Goal: Information Seeking & Learning: Find contact information

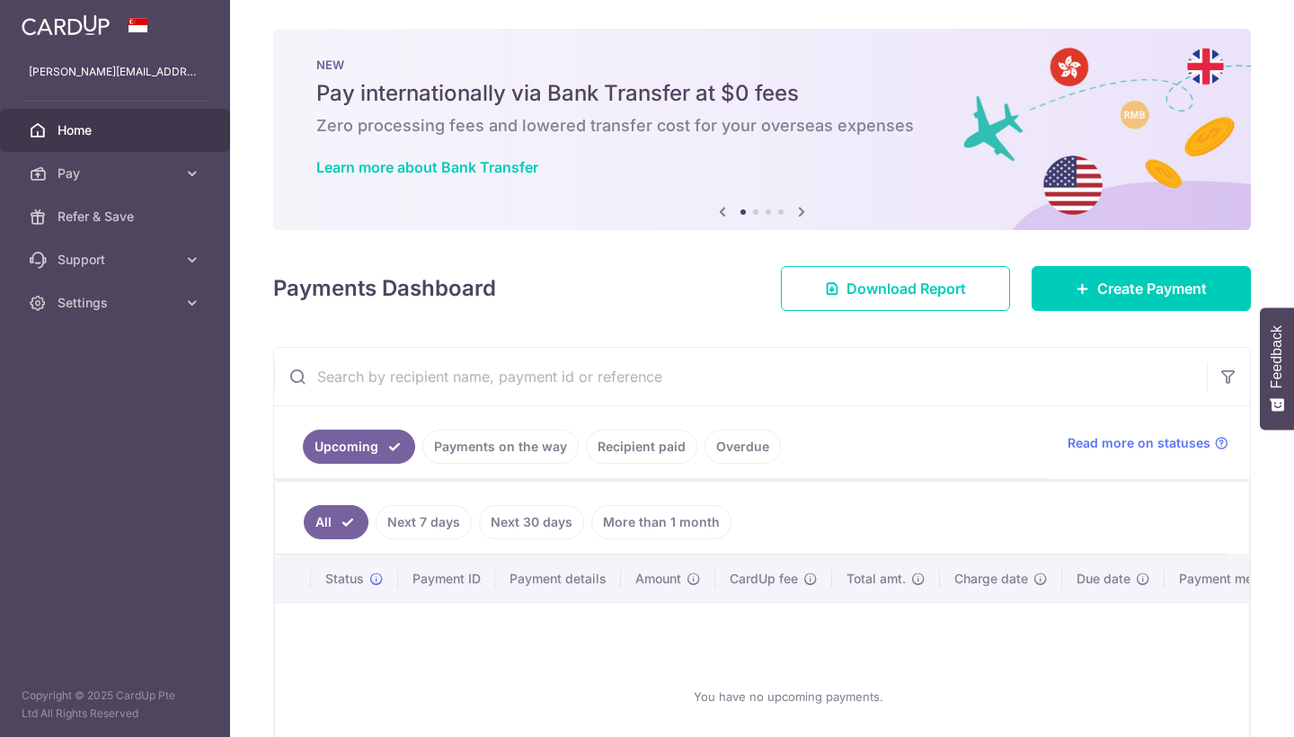
click at [508, 448] on link "Payments on the way" at bounding box center [500, 447] width 156 height 34
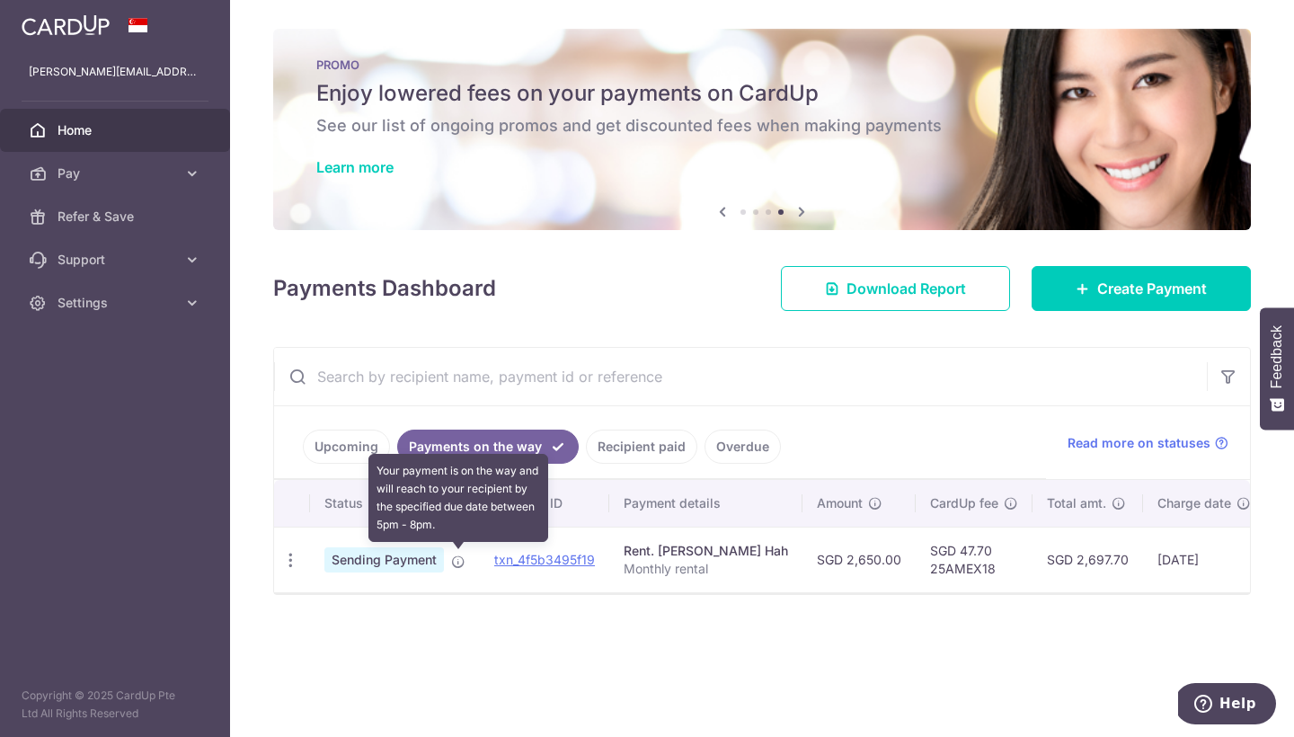
click at [461, 560] on icon at bounding box center [458, 561] width 14 height 14
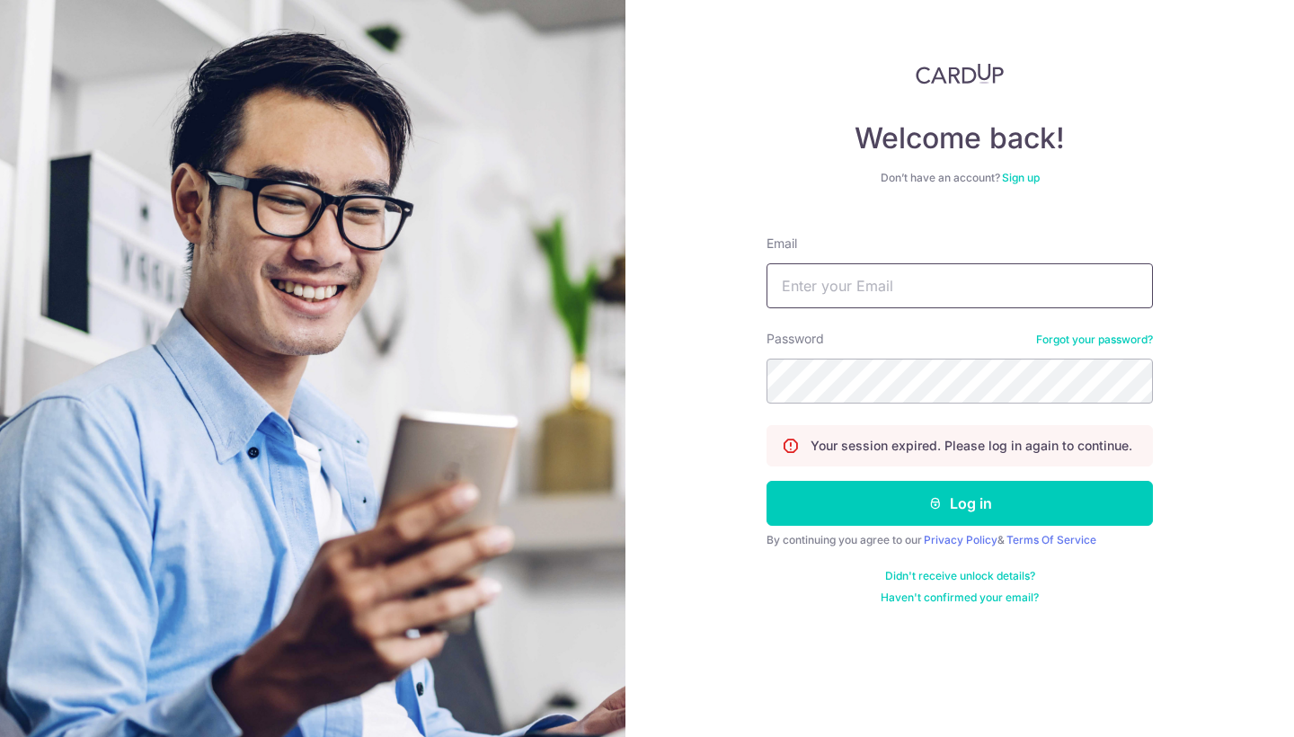
type input "[PERSON_NAME][EMAIL_ADDRESS][DOMAIN_NAME]"
click at [960, 503] on button "Log in" at bounding box center [959, 503] width 386 height 45
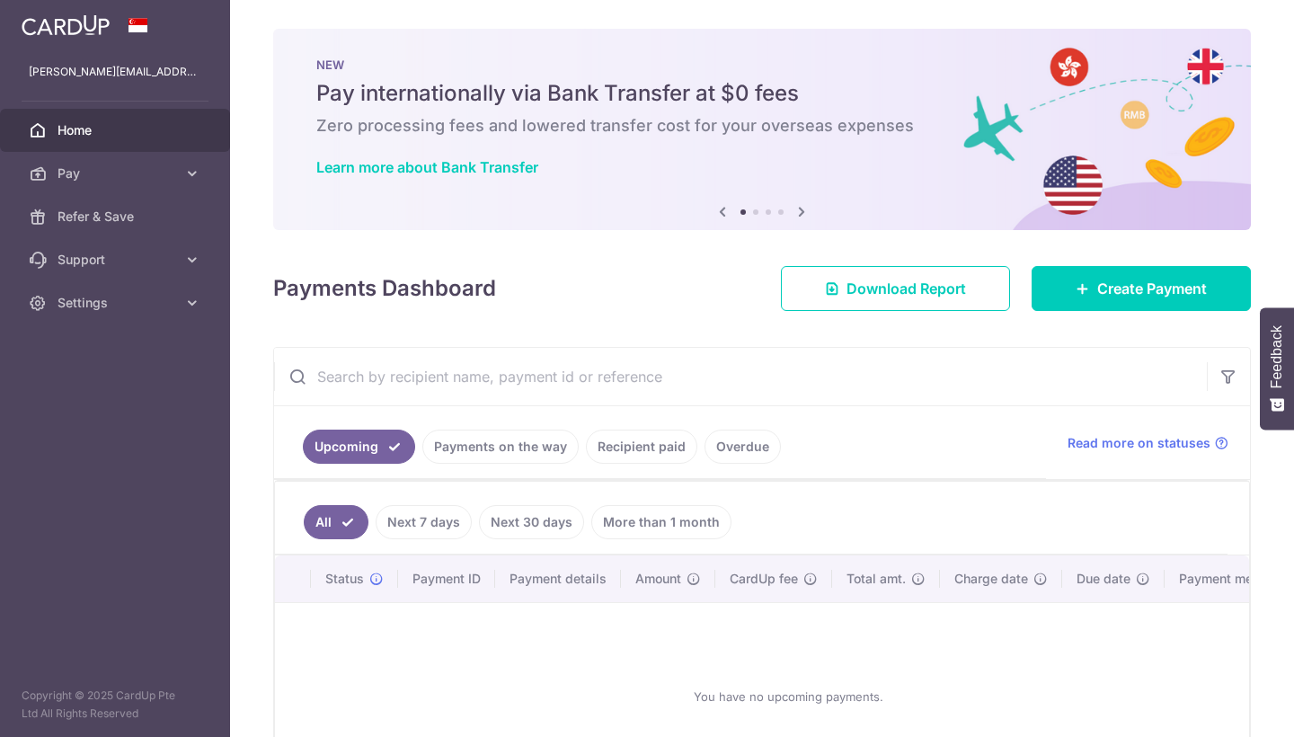
click at [513, 446] on link "Payments on the way" at bounding box center [500, 447] width 156 height 34
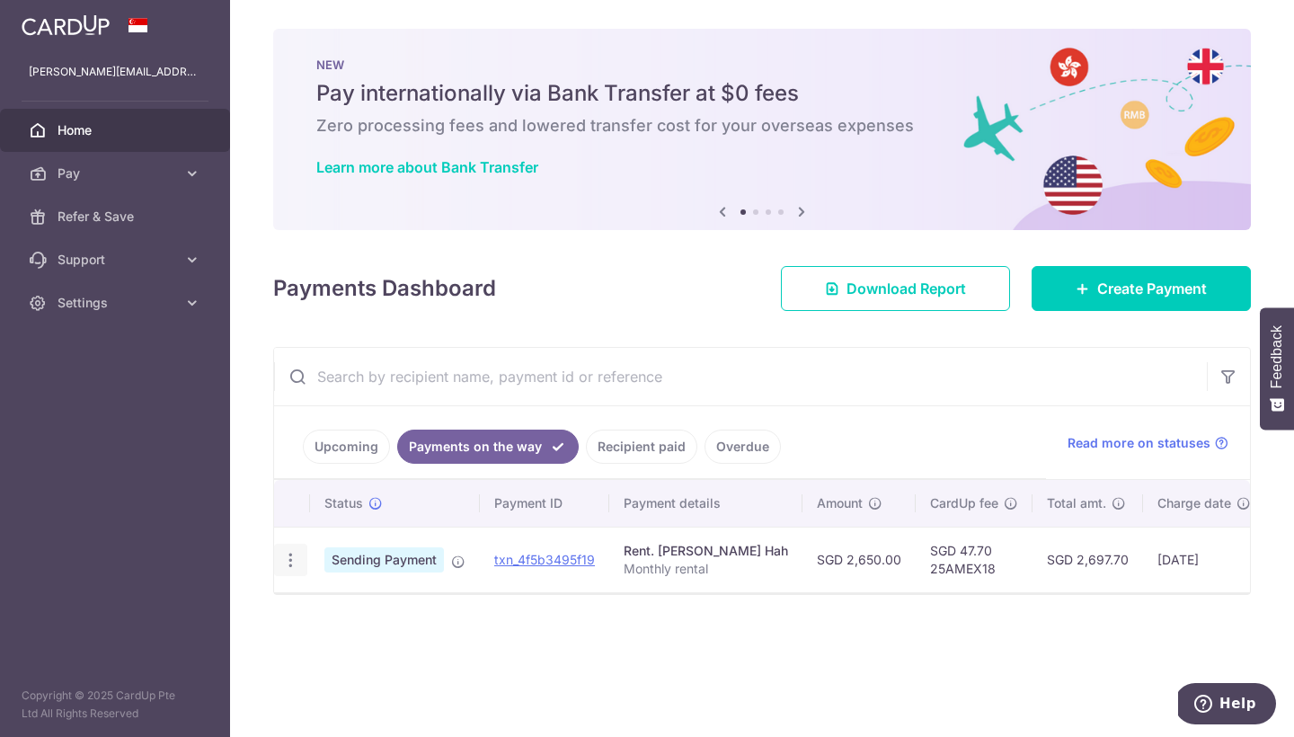
click at [291, 556] on icon "button" at bounding box center [290, 560] width 19 height 19
click at [1113, 450] on span "Read more on statuses" at bounding box center [1138, 443] width 143 height 18
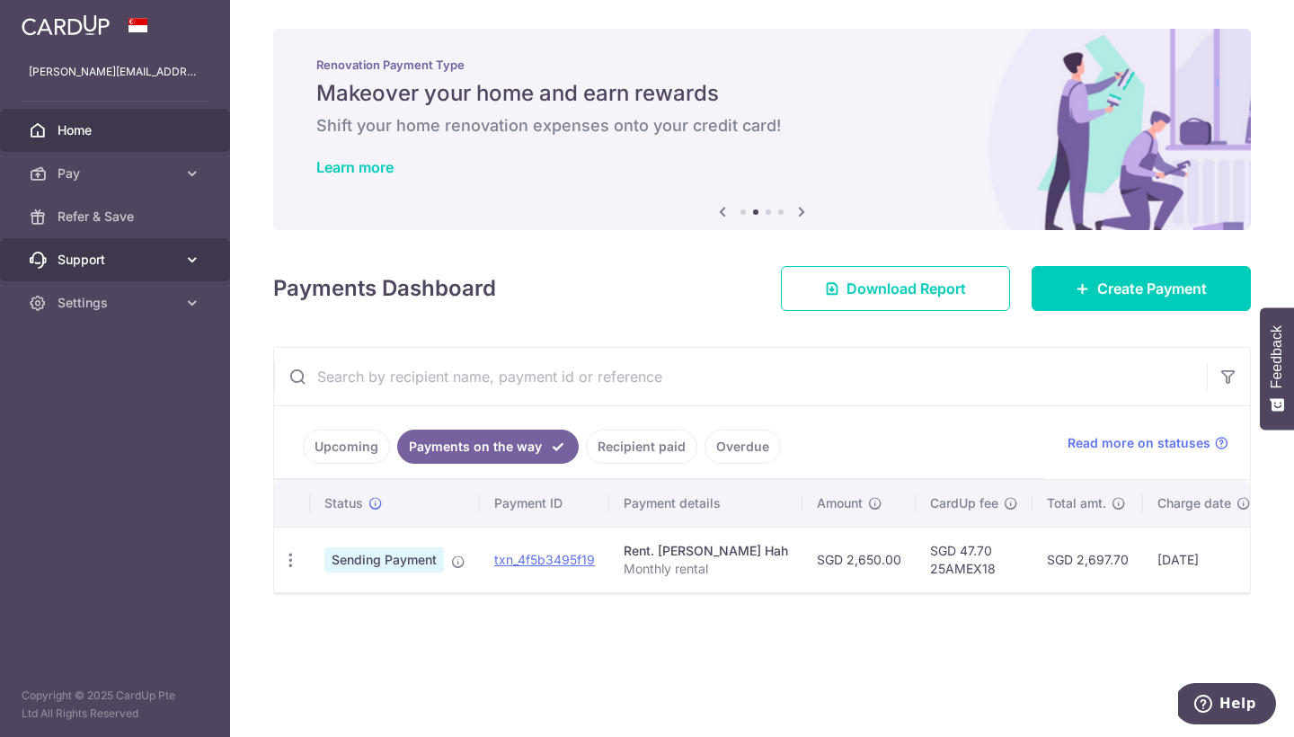
click at [189, 244] on link "Support" at bounding box center [115, 259] width 230 height 43
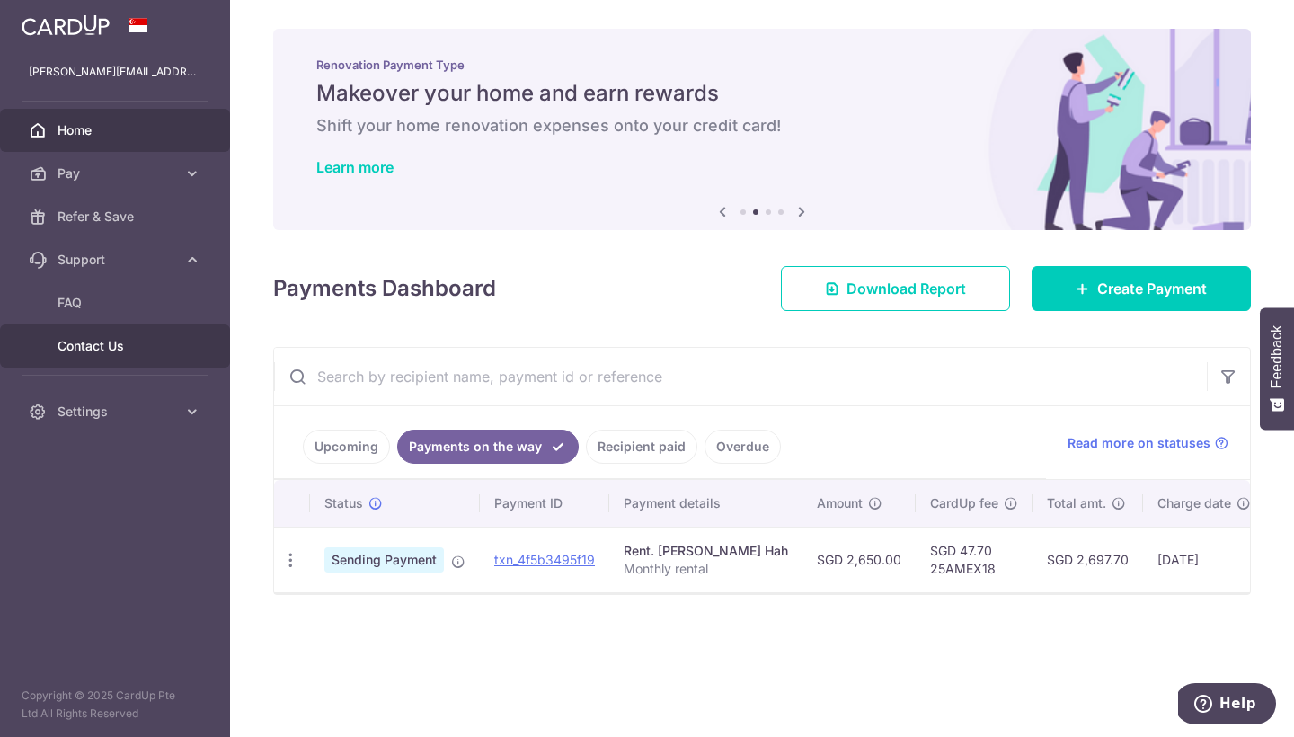
click at [120, 342] on span "Contact Us" at bounding box center [117, 346] width 119 height 18
